Goal: Information Seeking & Learning: Learn about a topic

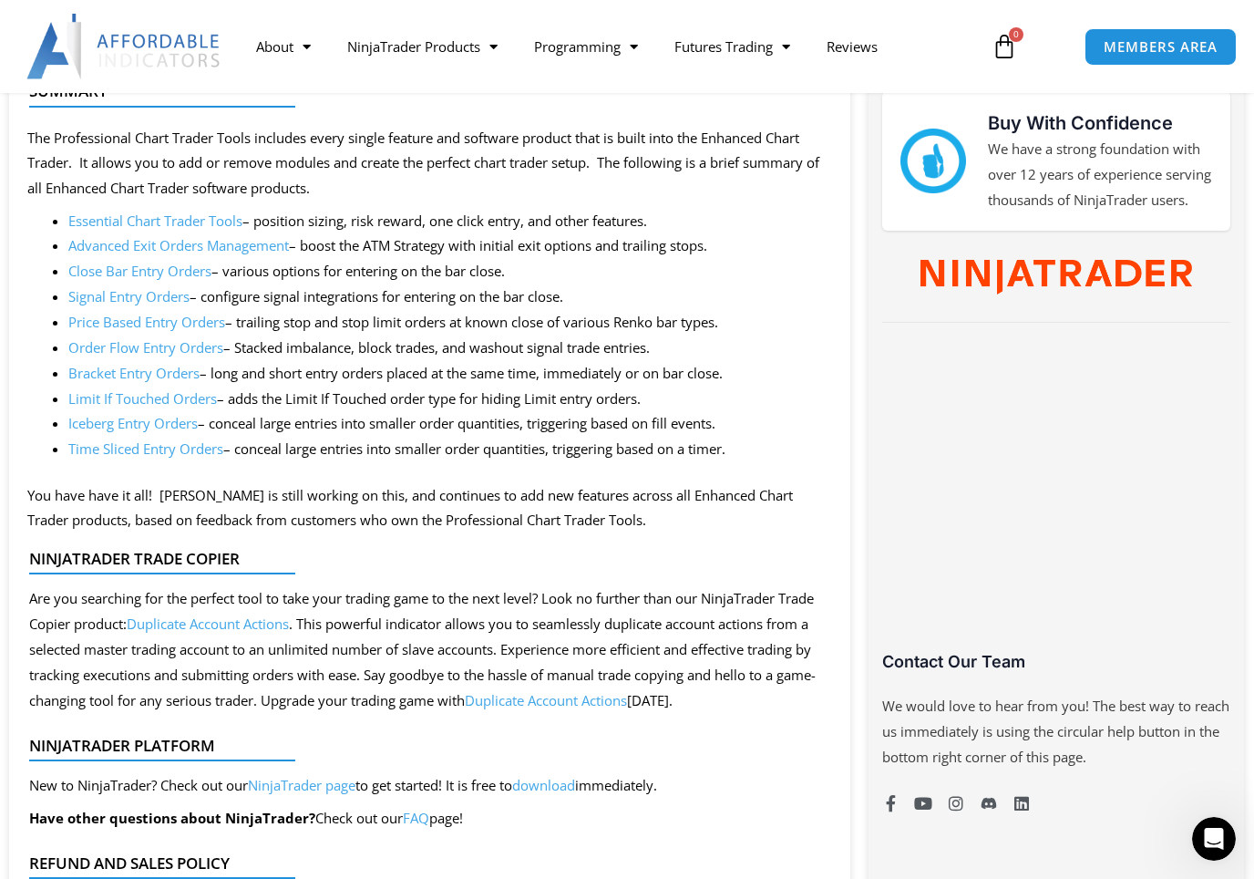
scroll to position [895, 0]
click at [126, 248] on link "Advanced Exit Orders Management" at bounding box center [178, 246] width 221 height 18
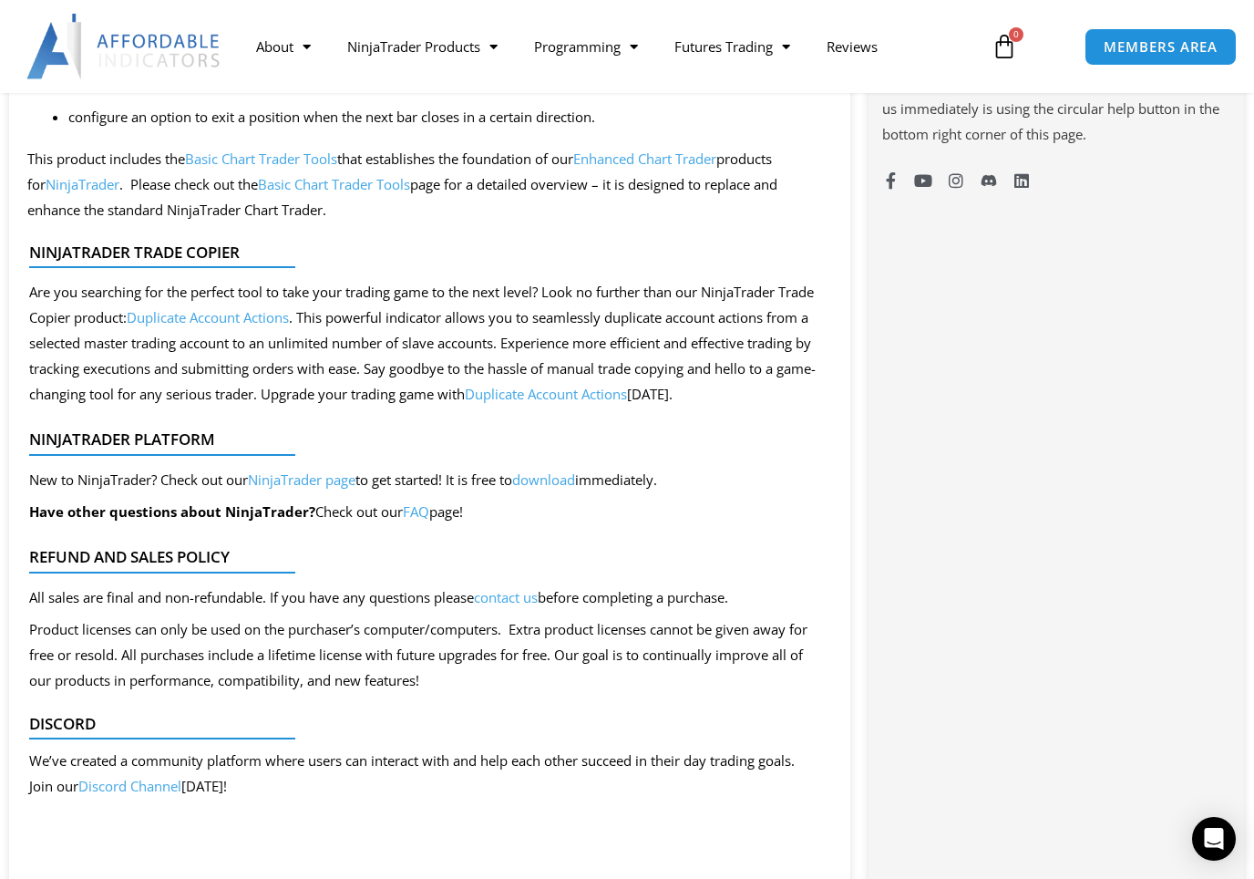
scroll to position [1505, 0]
click at [289, 309] on link "Duplicate Account Actions" at bounding box center [208, 318] width 162 height 18
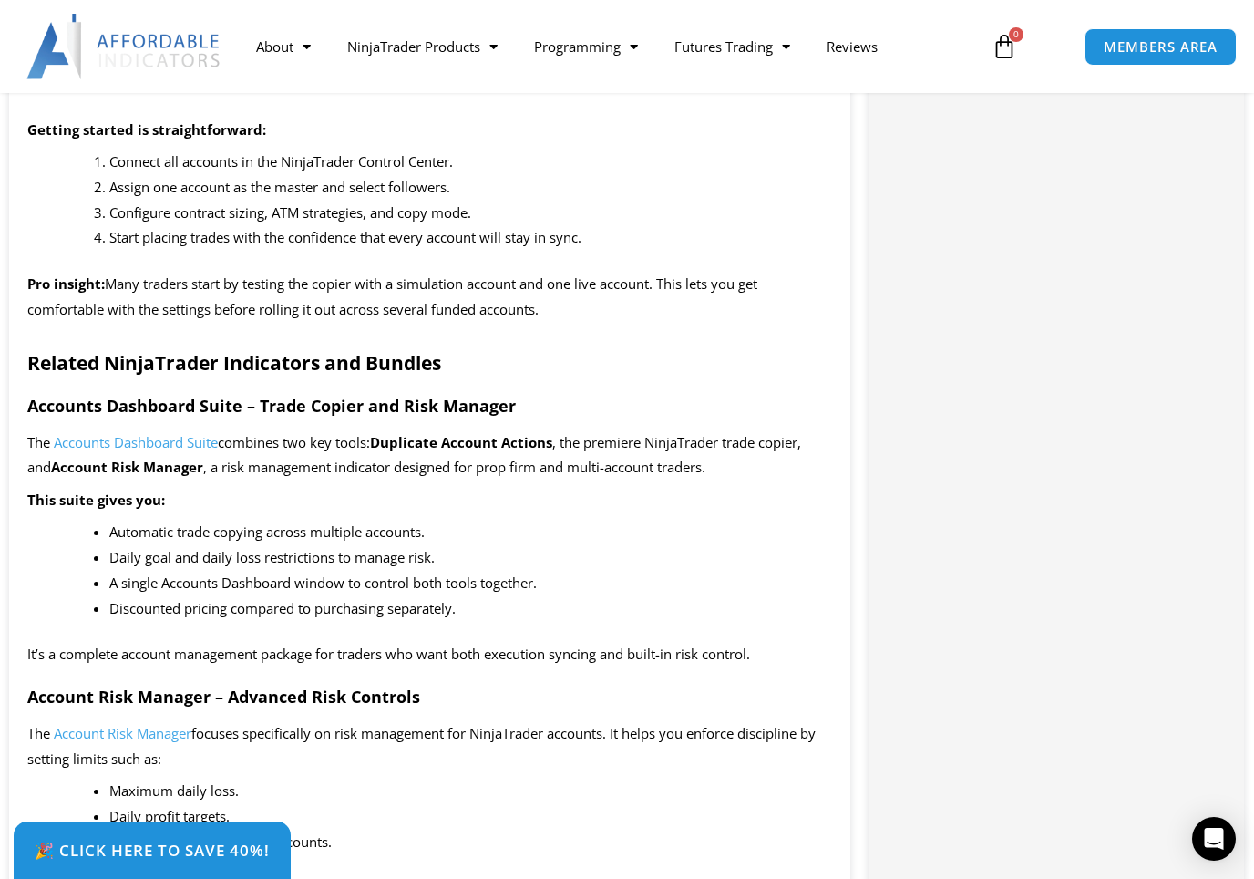
scroll to position [2209, 0]
click at [413, 37] on link "NinjaTrader Products" at bounding box center [422, 47] width 187 height 42
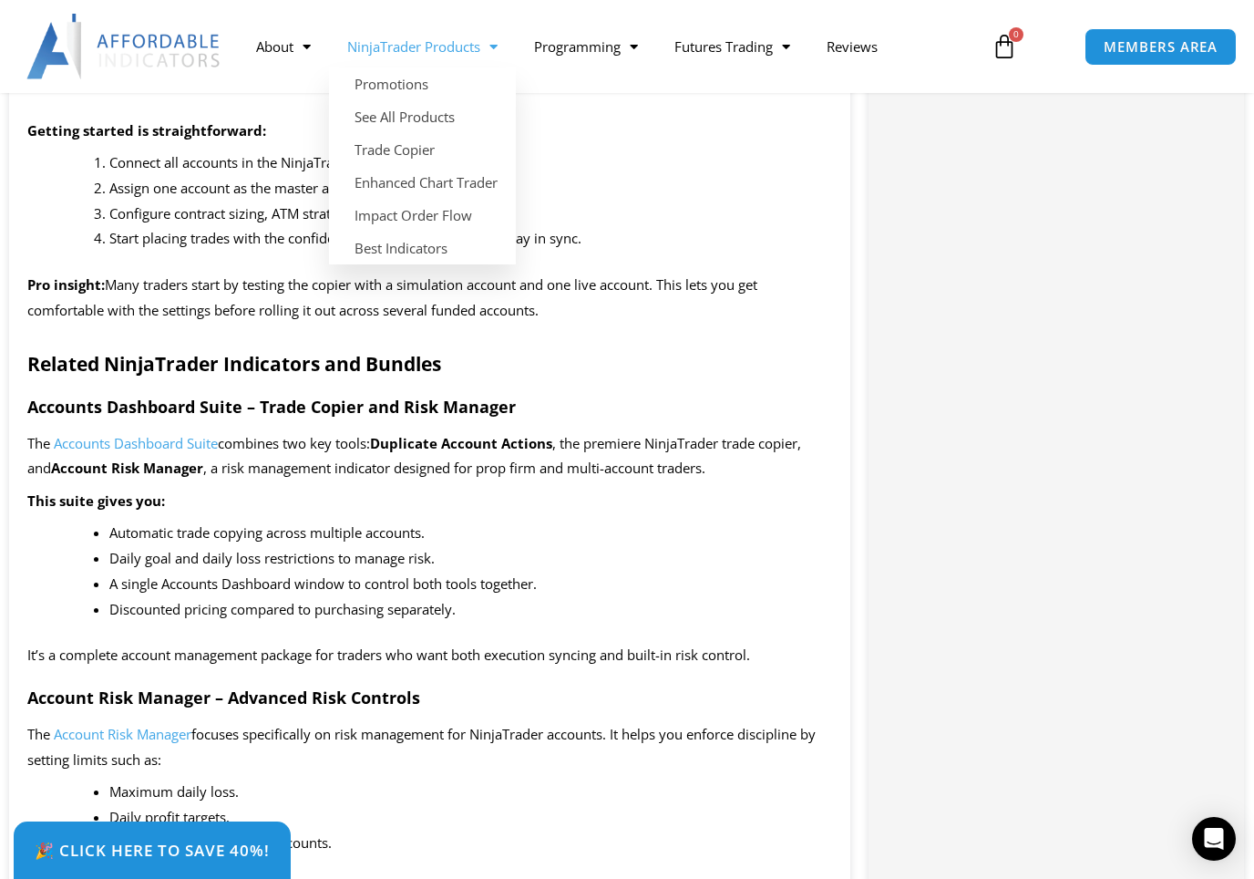
click at [382, 112] on link "See All Products" at bounding box center [422, 116] width 187 height 33
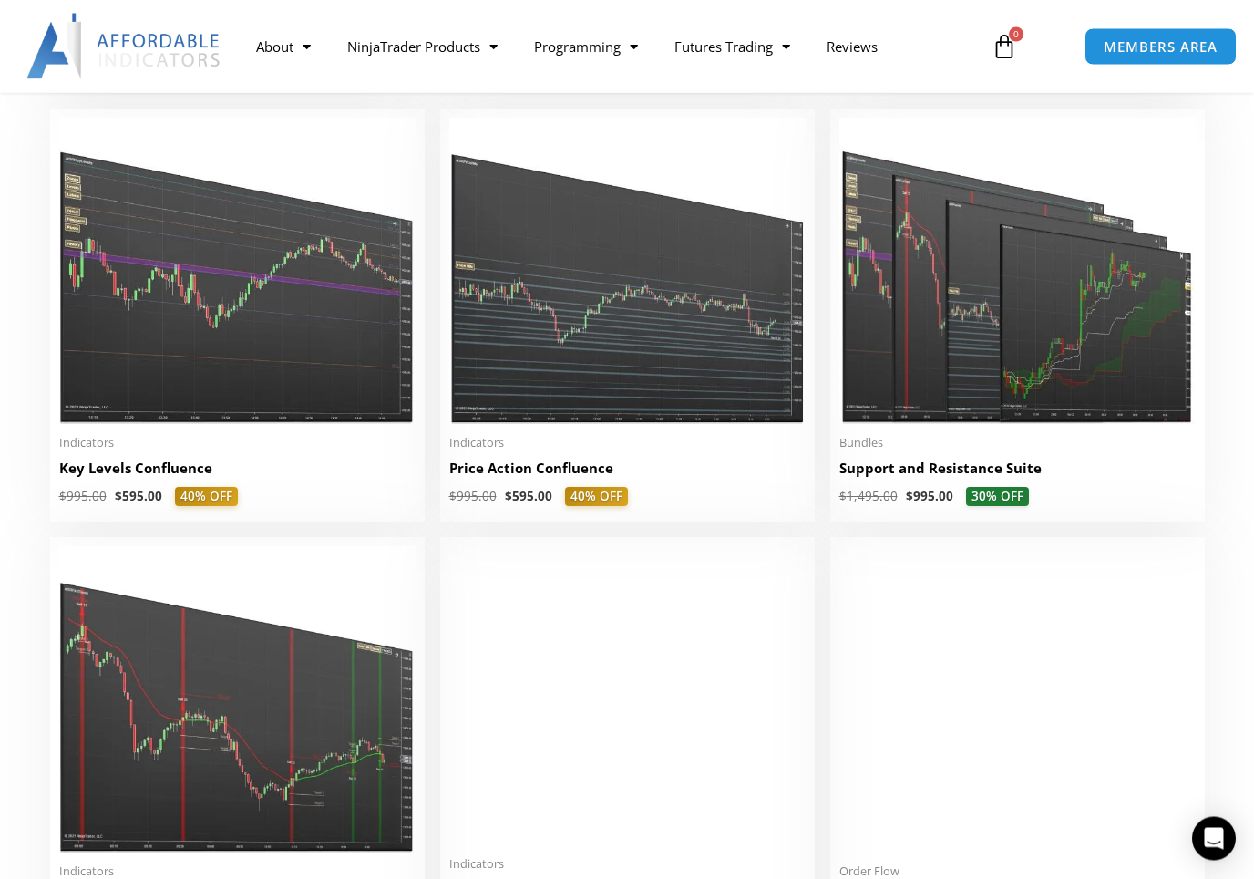
scroll to position [2527, 0]
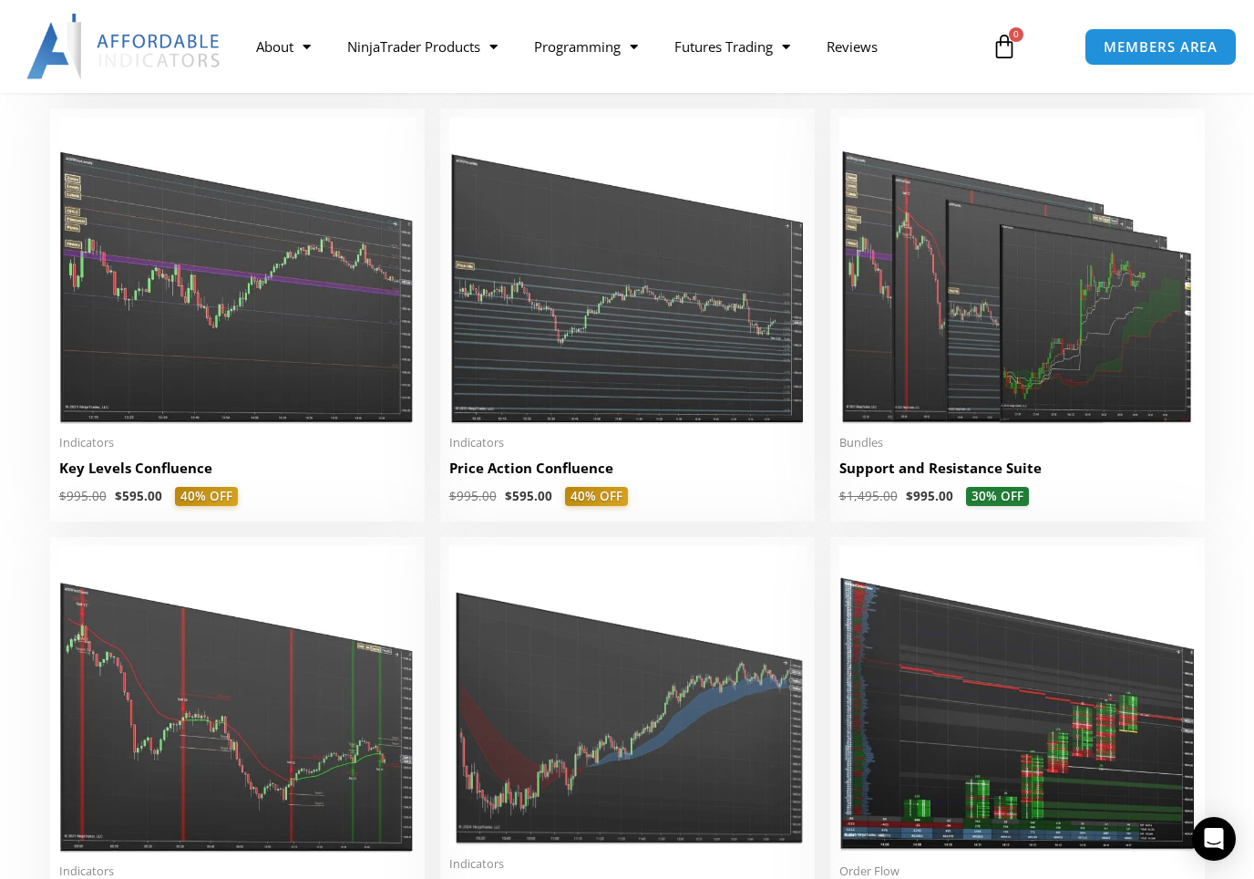
click at [163, 243] on img at bounding box center [237, 271] width 356 height 306
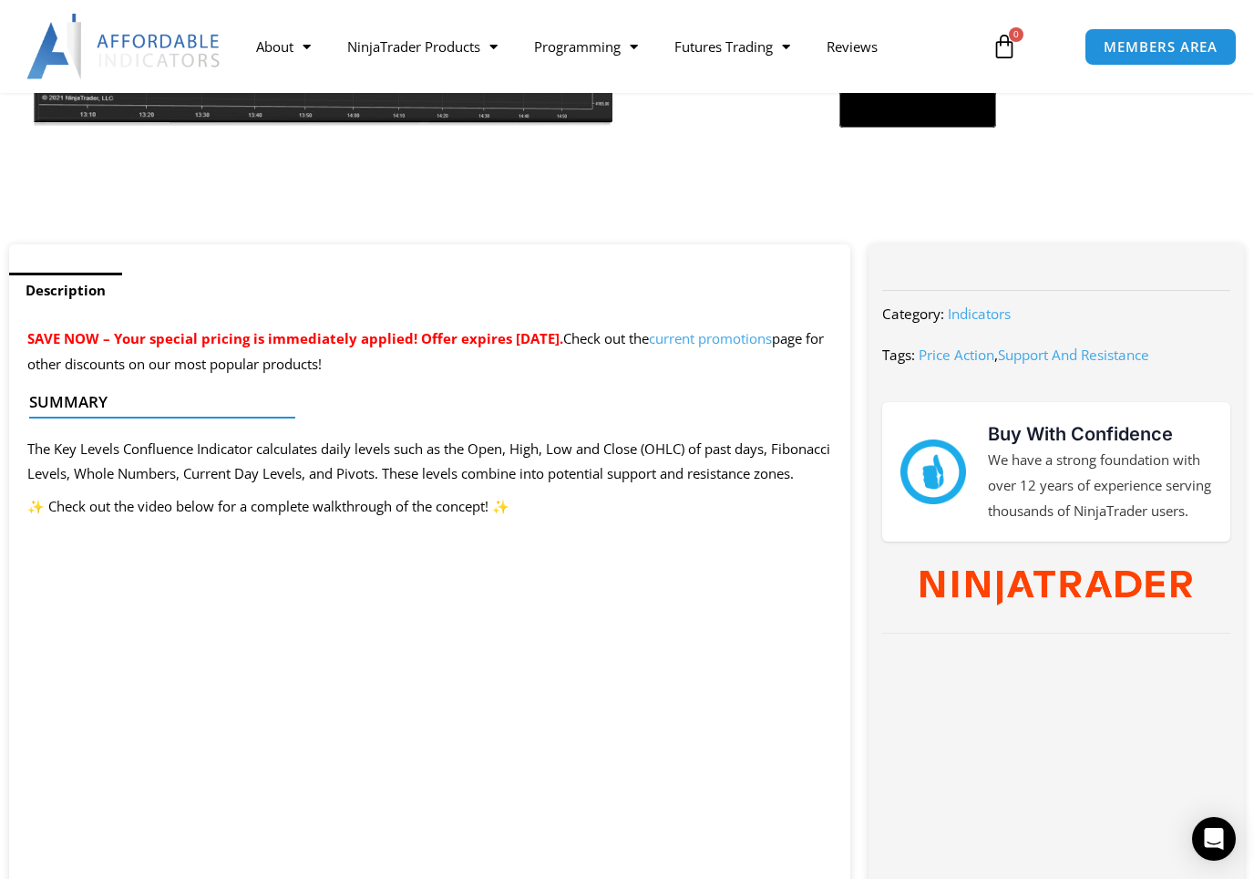
scroll to position [583, 0]
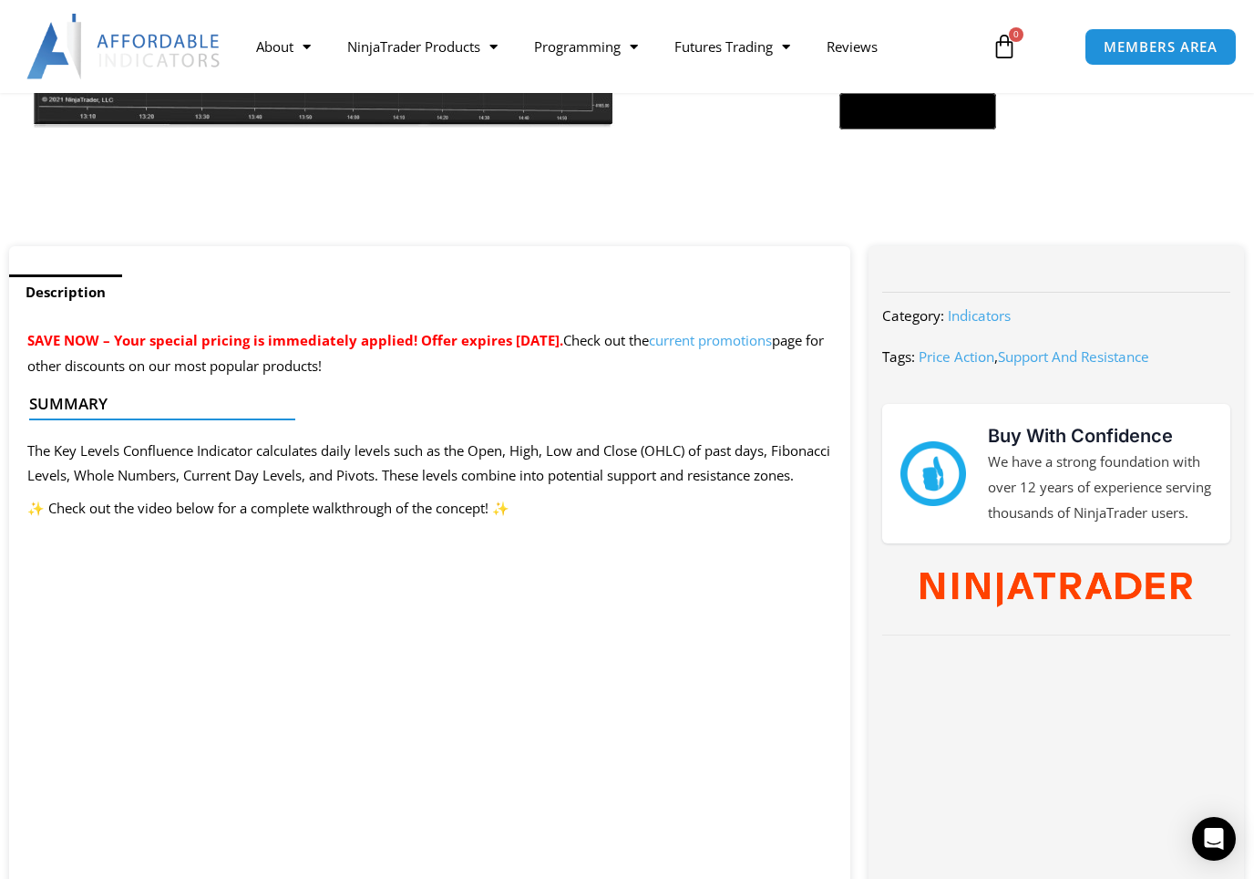
click at [715, 37] on link "Futures Trading" at bounding box center [732, 47] width 152 height 42
click at [366, 50] on link "NinjaTrader Products" at bounding box center [422, 47] width 187 height 42
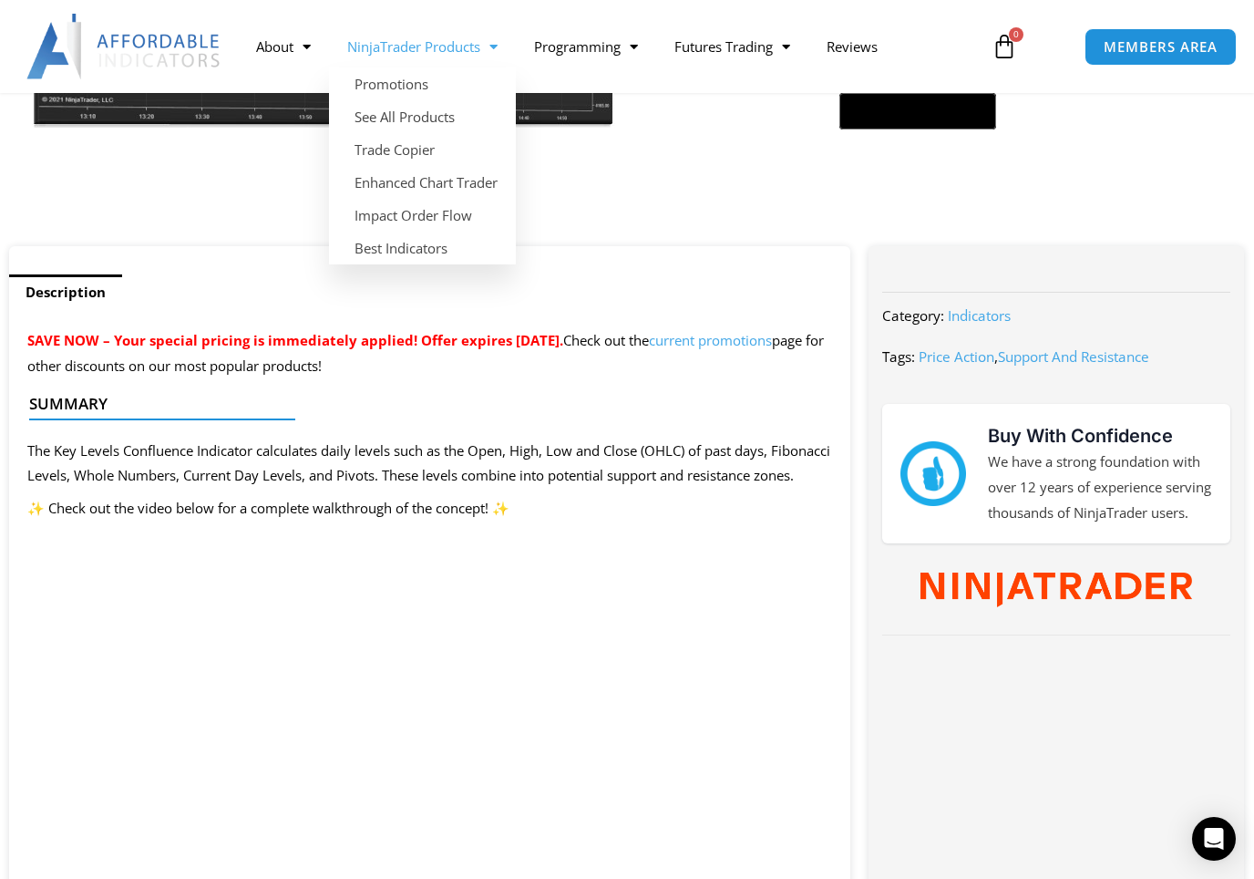
click at [355, 182] on link "Enhanced Chart Trader" at bounding box center [422, 182] width 187 height 33
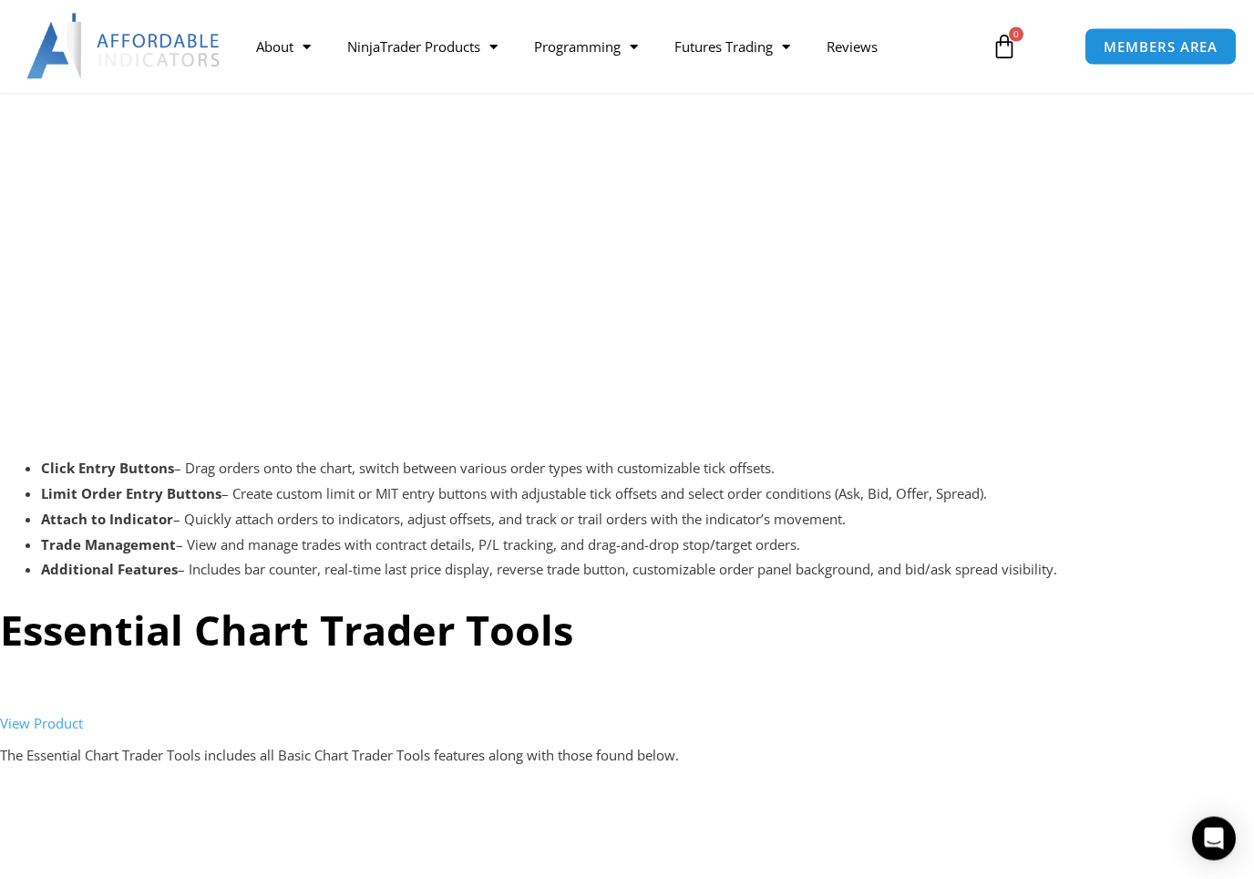
scroll to position [2513, 0]
